Goal: Navigation & Orientation: Find specific page/section

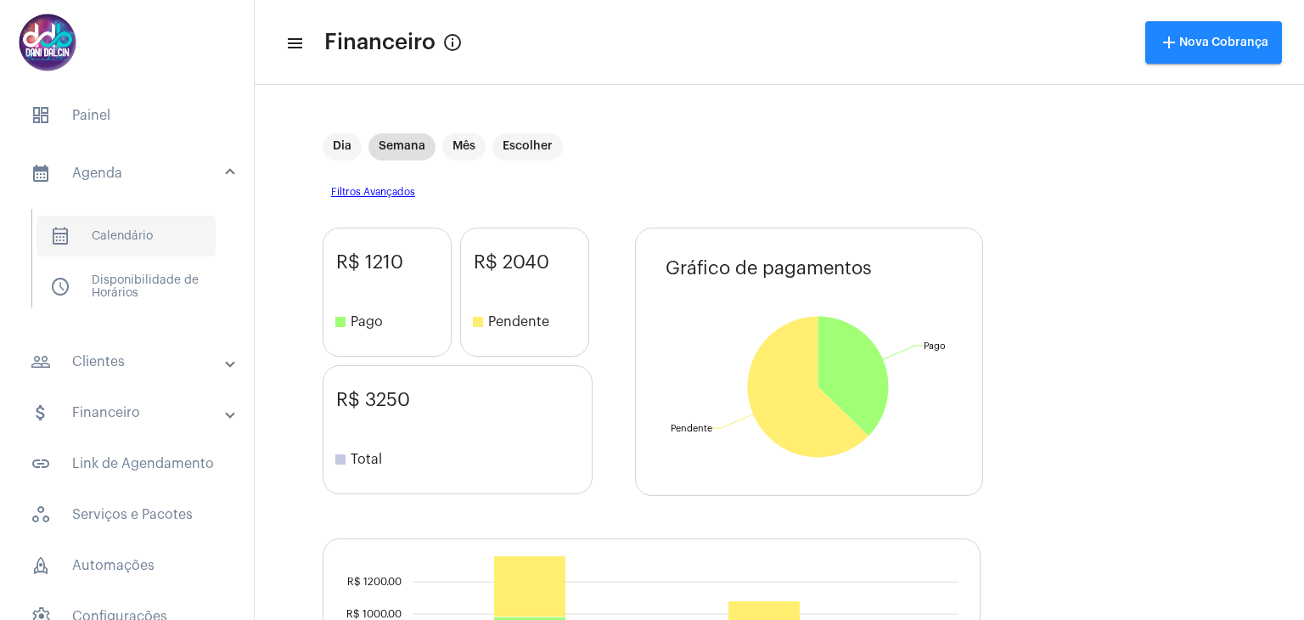
click at [135, 235] on span "calendar_month_outlined Calendário" at bounding box center [126, 236] width 179 height 41
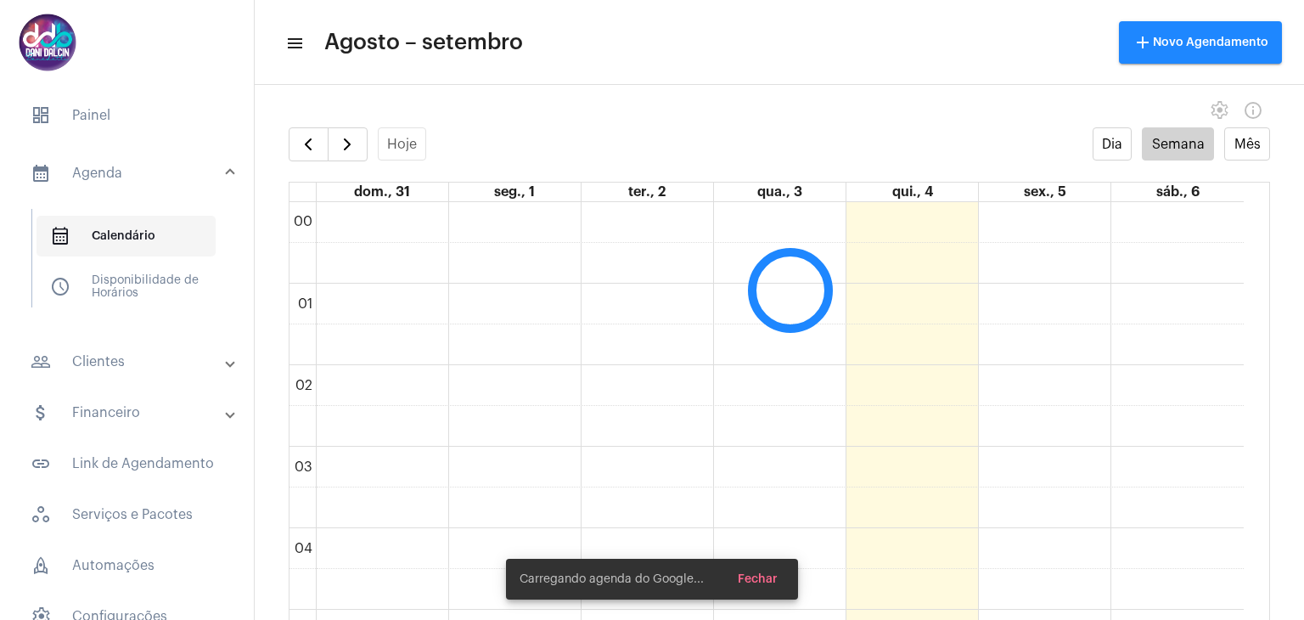
scroll to position [489, 0]
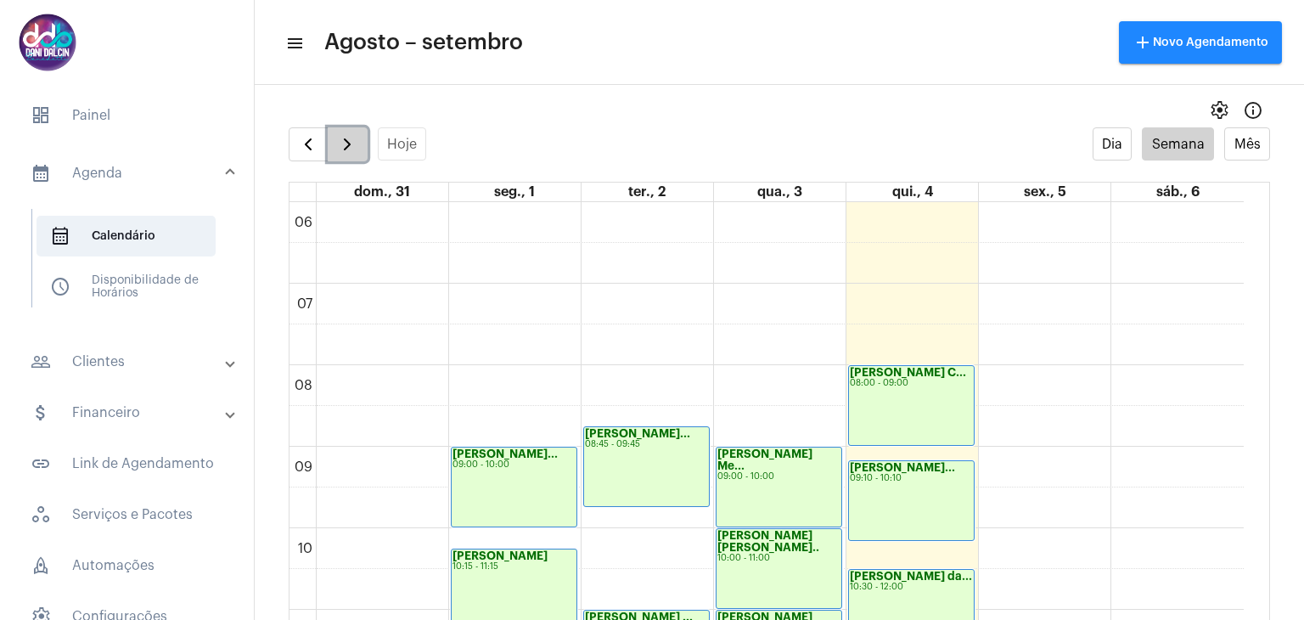
click at [350, 144] on span "button" at bounding box center [347, 144] width 20 height 20
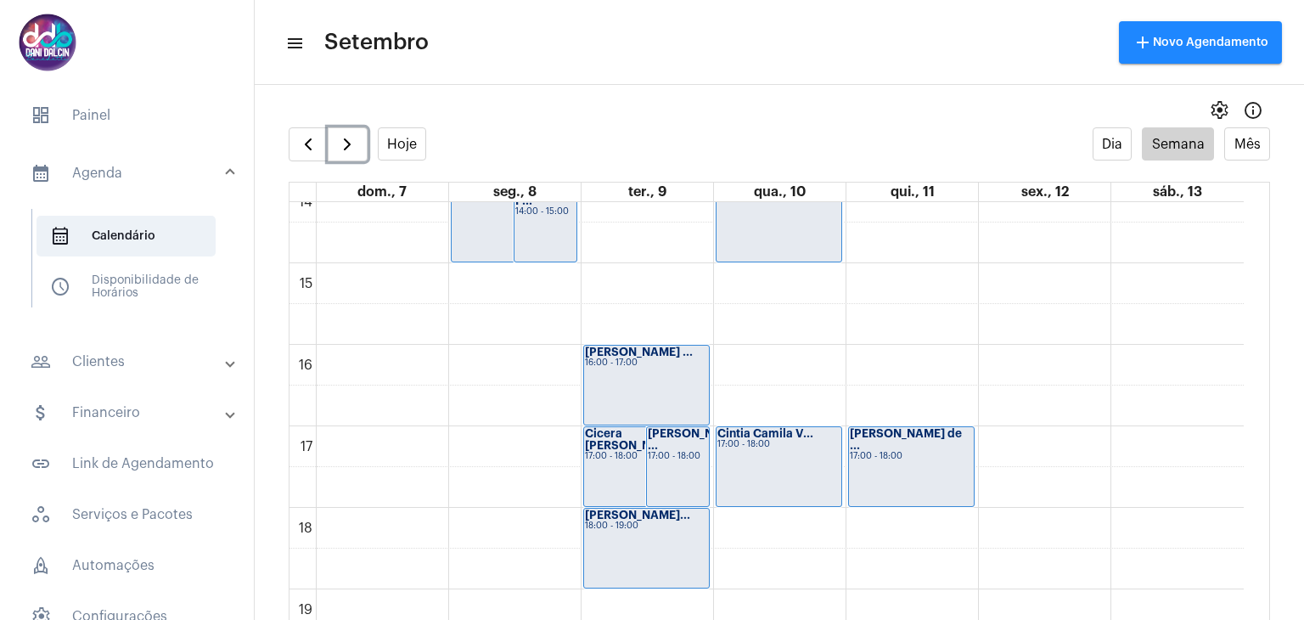
scroll to position [1168, 0]
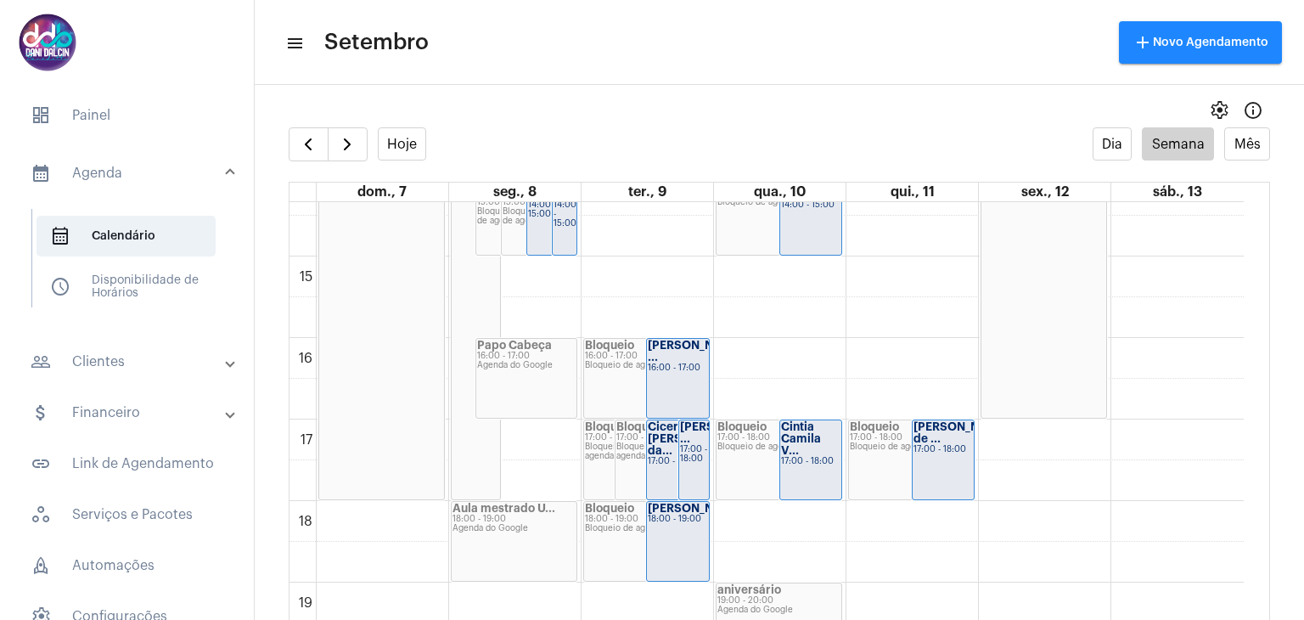
click at [154, 357] on mat-panel-title "people_outline Clientes" at bounding box center [129, 362] width 196 height 20
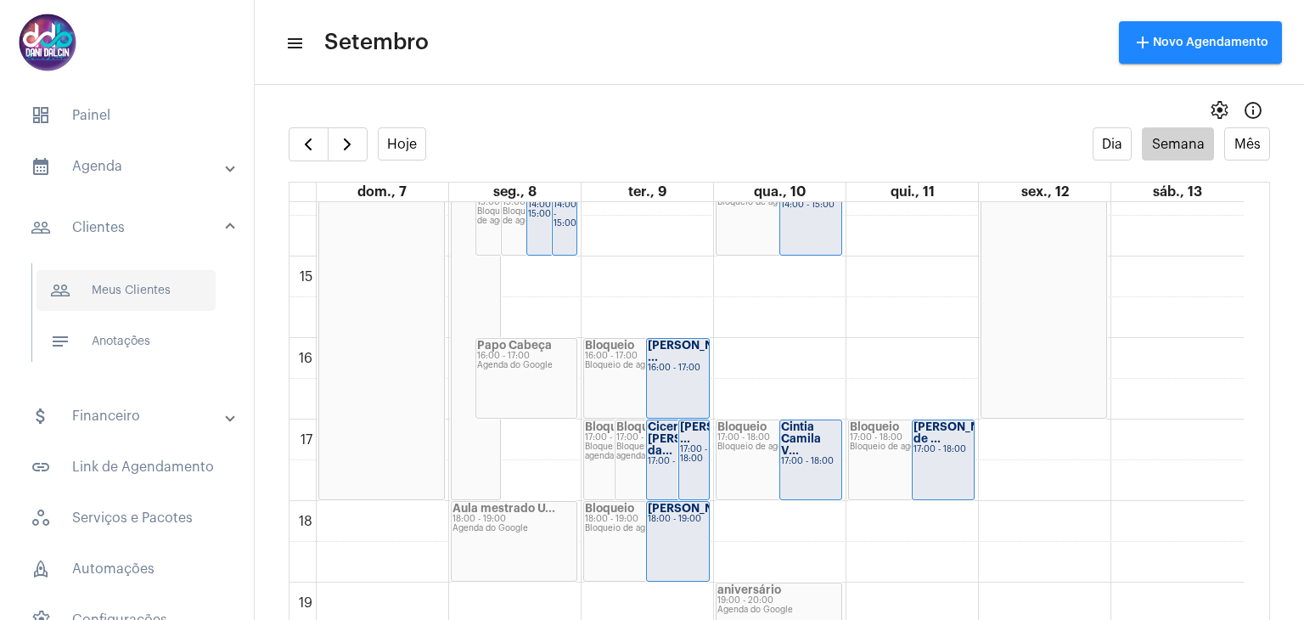
click at [139, 297] on span "people_outline Meus Clientes" at bounding box center [126, 290] width 179 height 41
